Goal: Information Seeking & Learning: Find specific fact

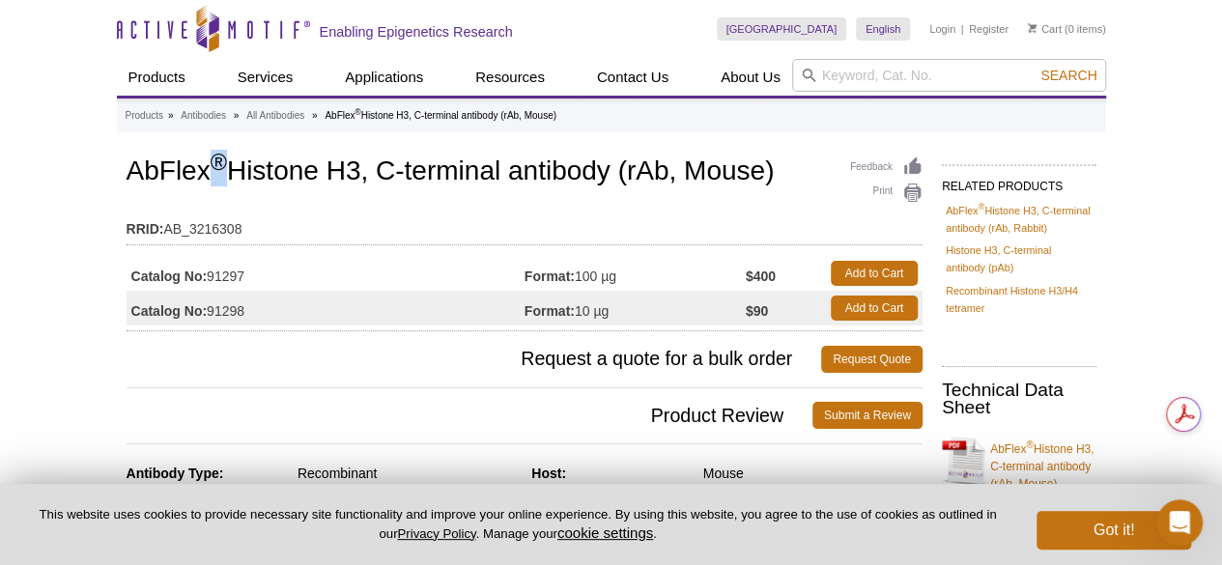
drag, startPoint x: 211, startPoint y: 161, endPoint x: 226, endPoint y: 161, distance: 15.5
click at [226, 161] on sup "®" at bounding box center [219, 162] width 16 height 25
click at [236, 172] on h1 "AbFlex ® Histone H3, C-terminal antibody (rAb, Mouse)" at bounding box center [525, 172] width 796 height 33
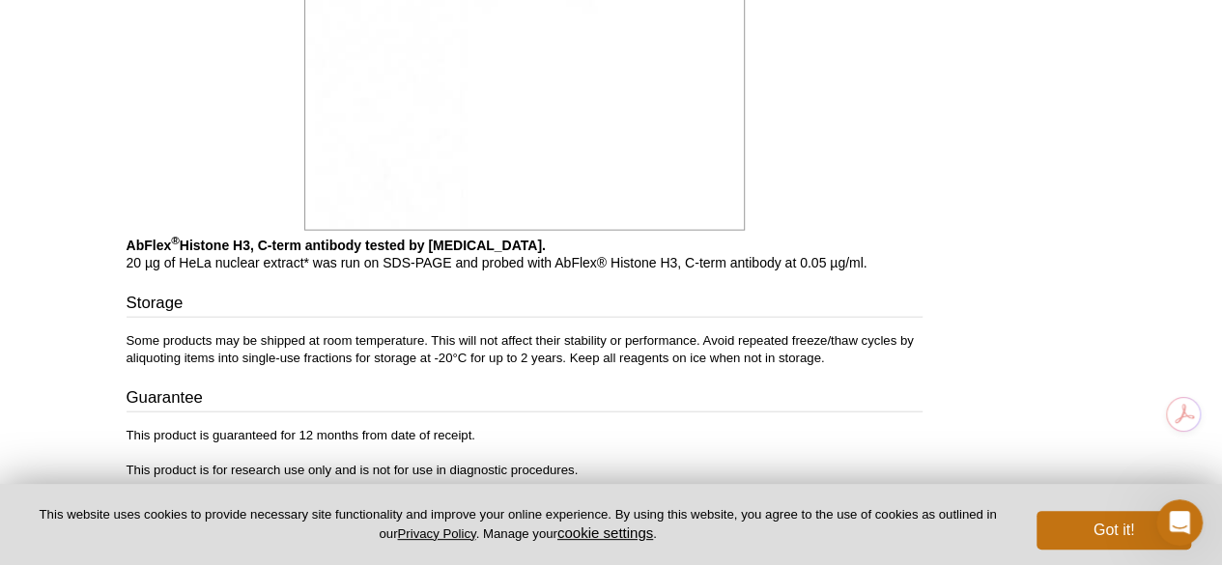
scroll to position [2130, 0]
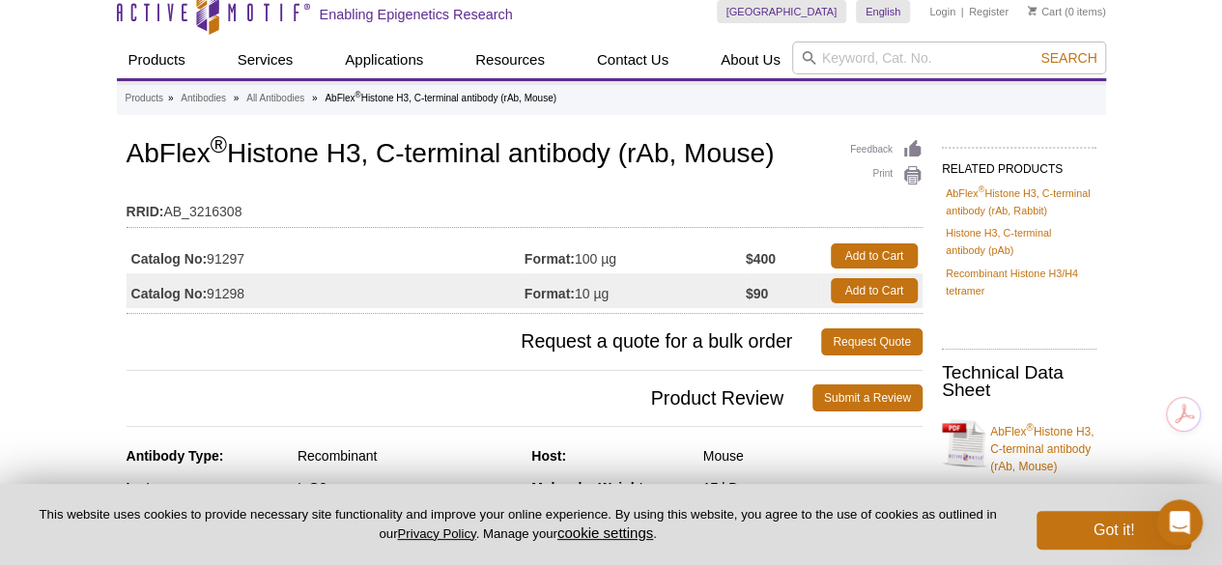
scroll to position [0, 0]
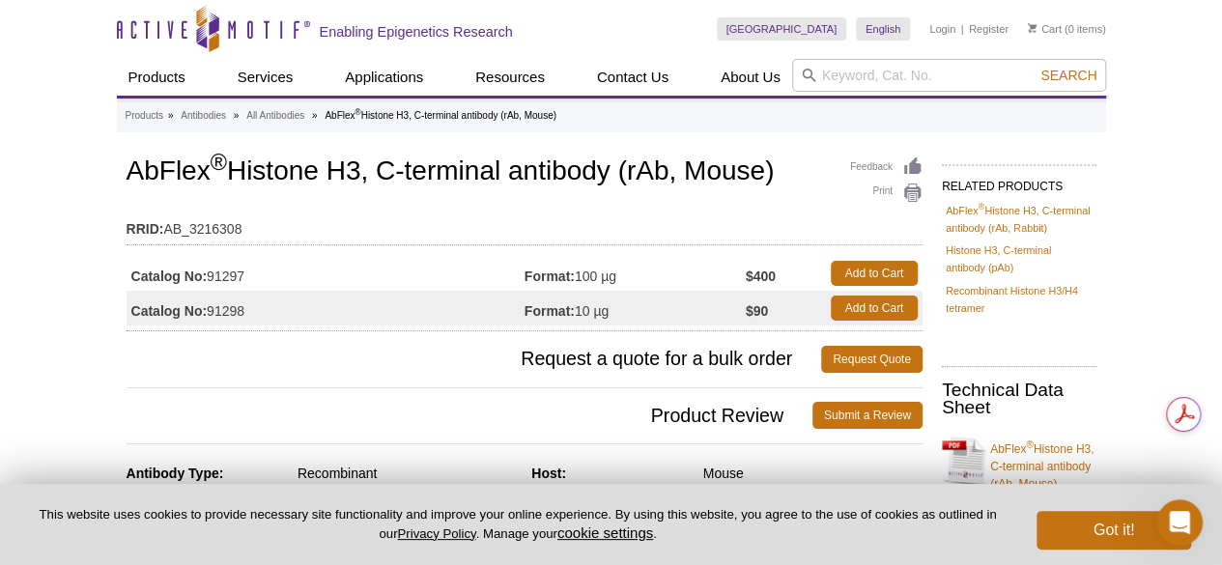
click at [425, 163] on h1 "AbFlex ® Histone H3, C-terminal antibody (rAb, Mouse)" at bounding box center [525, 172] width 796 height 33
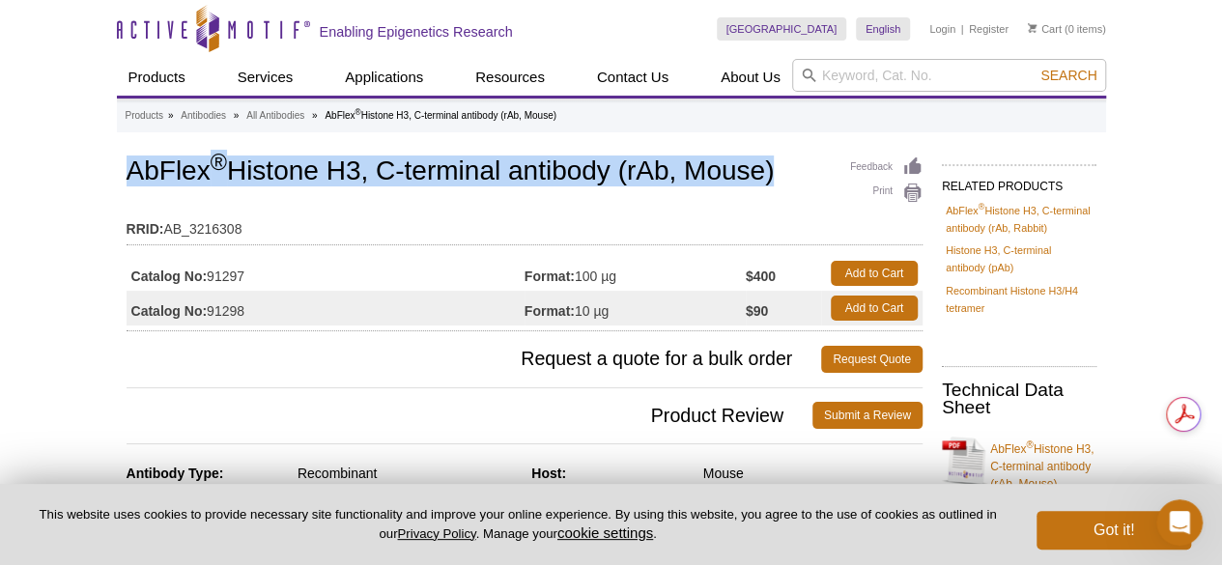
click at [425, 163] on h1 "AbFlex ® Histone H3, C-terminal antibody (rAb, Mouse)" at bounding box center [525, 172] width 796 height 33
copy h1 "AbFlex ® Histone H3, C-terminal antibody (rAb, Mouse)"
drag, startPoint x: 270, startPoint y: 305, endPoint x: 209, endPoint y: 311, distance: 62.1
click at [209, 311] on td "Catalog No: 91298" at bounding box center [326, 308] width 398 height 35
copy td "91298"
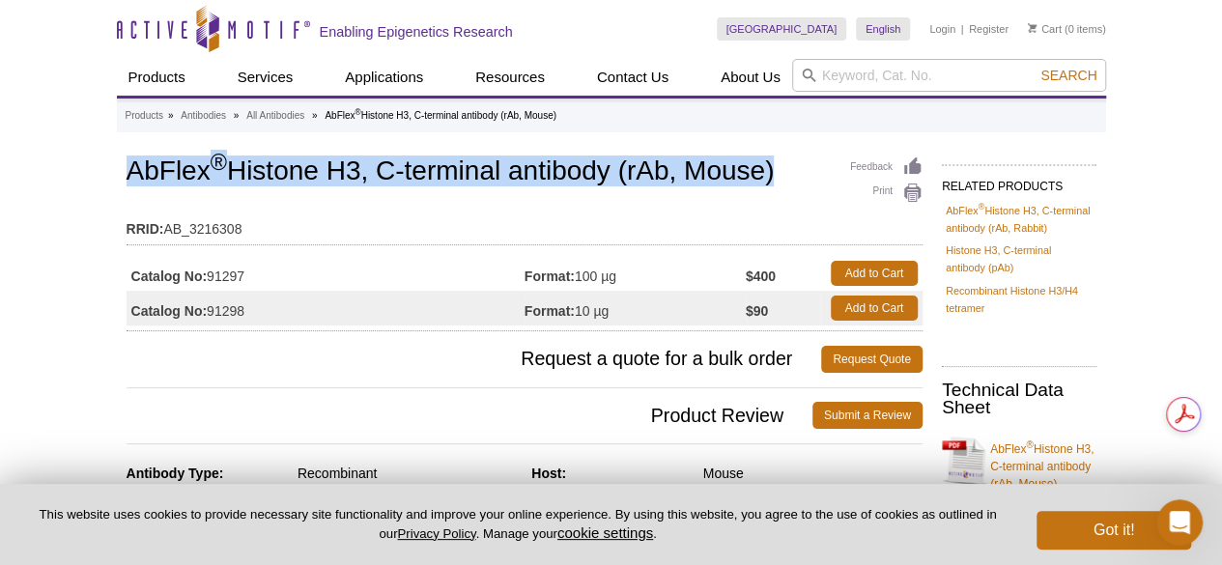
click at [209, 311] on td "Catalog No: 91298" at bounding box center [326, 308] width 398 height 35
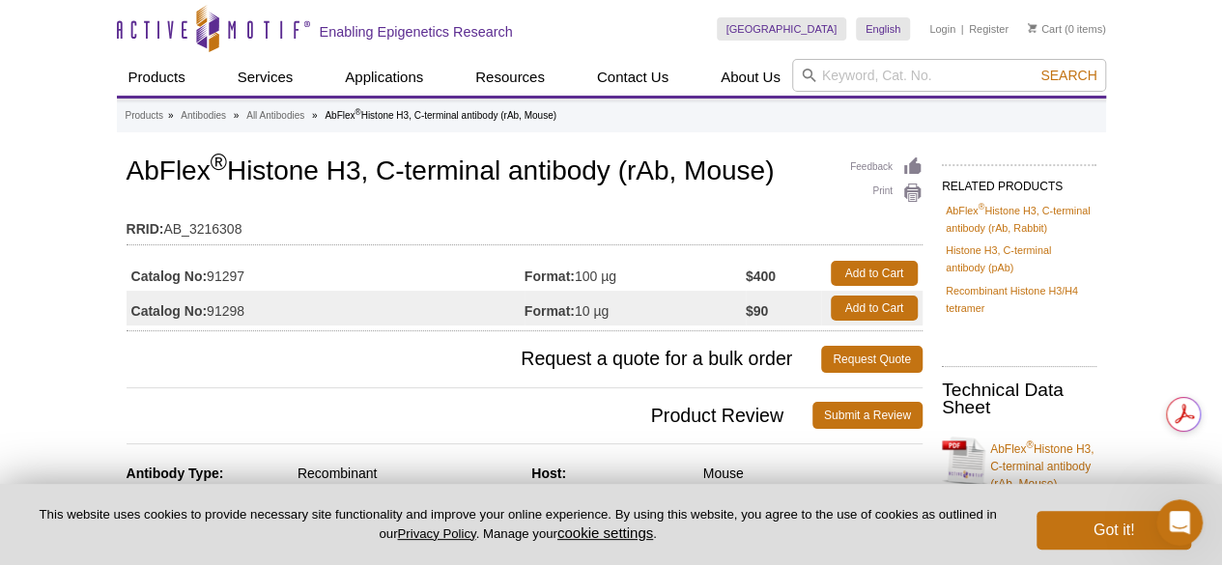
drag, startPoint x: 263, startPoint y: 315, endPoint x: 209, endPoint y: 315, distance: 54.1
click at [209, 315] on td "Catalog No: 91298" at bounding box center [326, 308] width 398 height 35
copy td "91298"
